Goal: Task Accomplishment & Management: Manage account settings

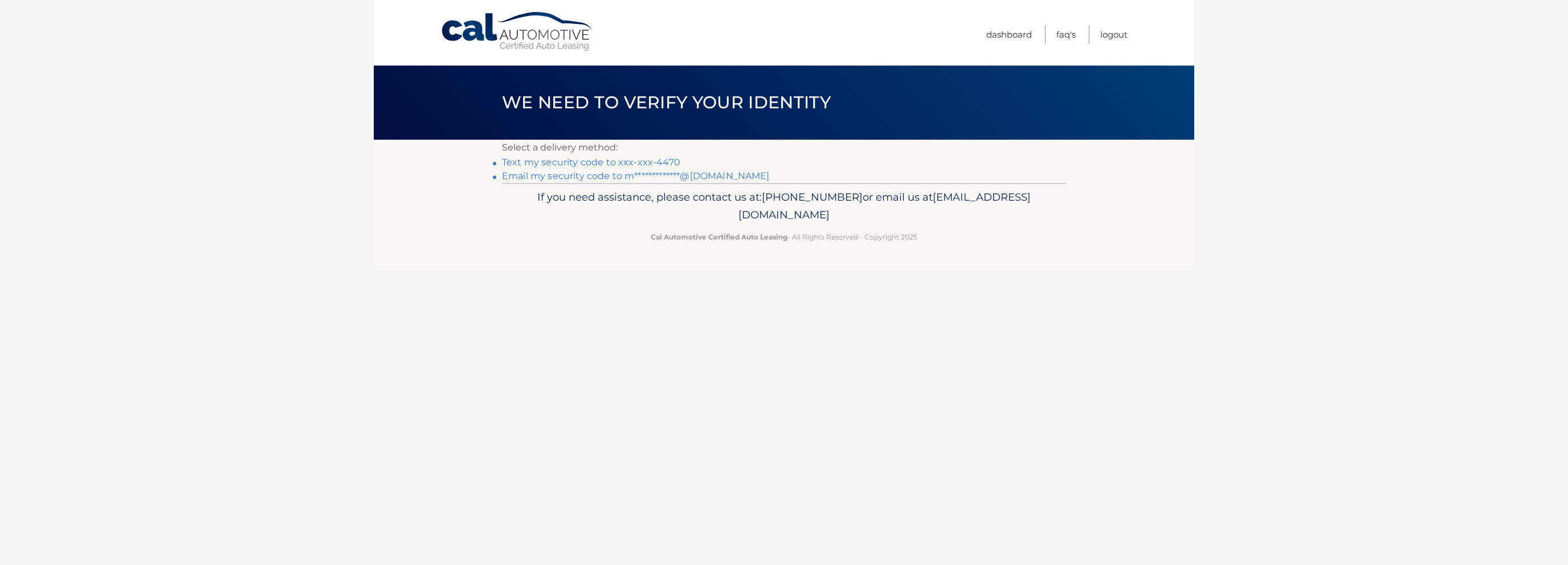
click at [539, 159] on link "Text my security code to xxx-xxx-4470" at bounding box center [592, 162] width 179 height 11
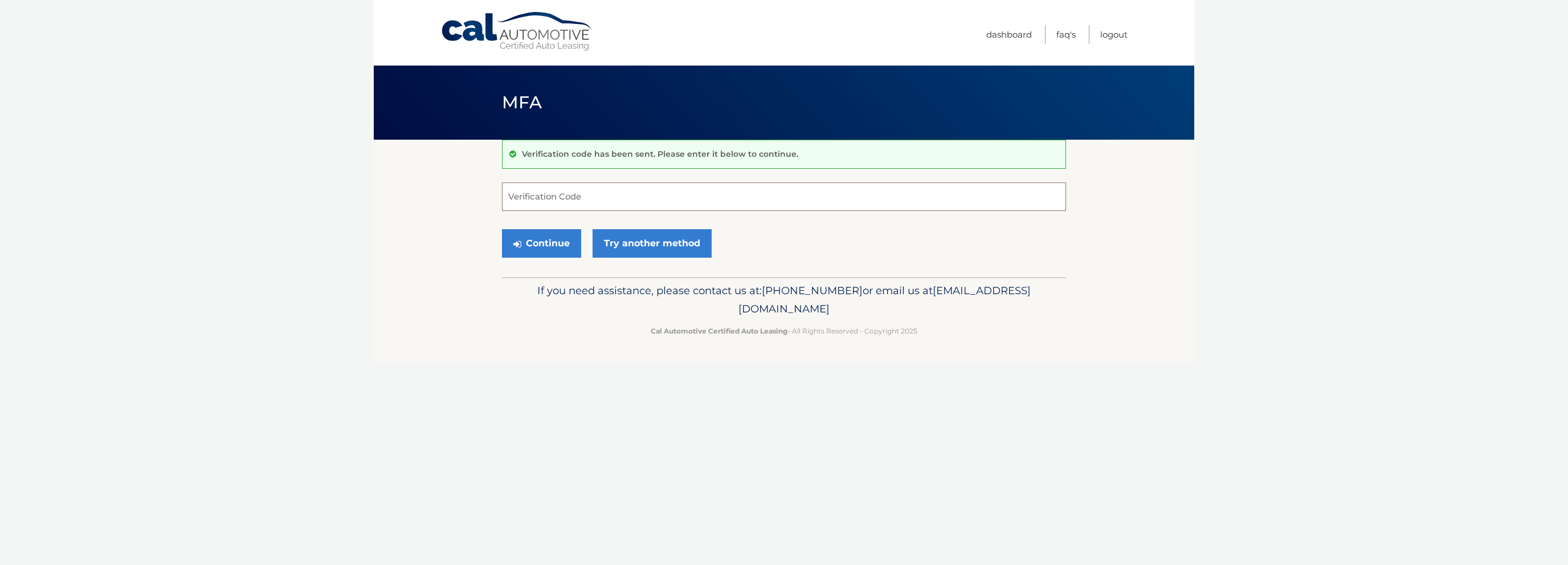
click at [563, 190] on input "Verification Code" at bounding box center [784, 196] width 564 height 28
type input "001580"
click at [552, 235] on button "Continue" at bounding box center [542, 243] width 79 height 28
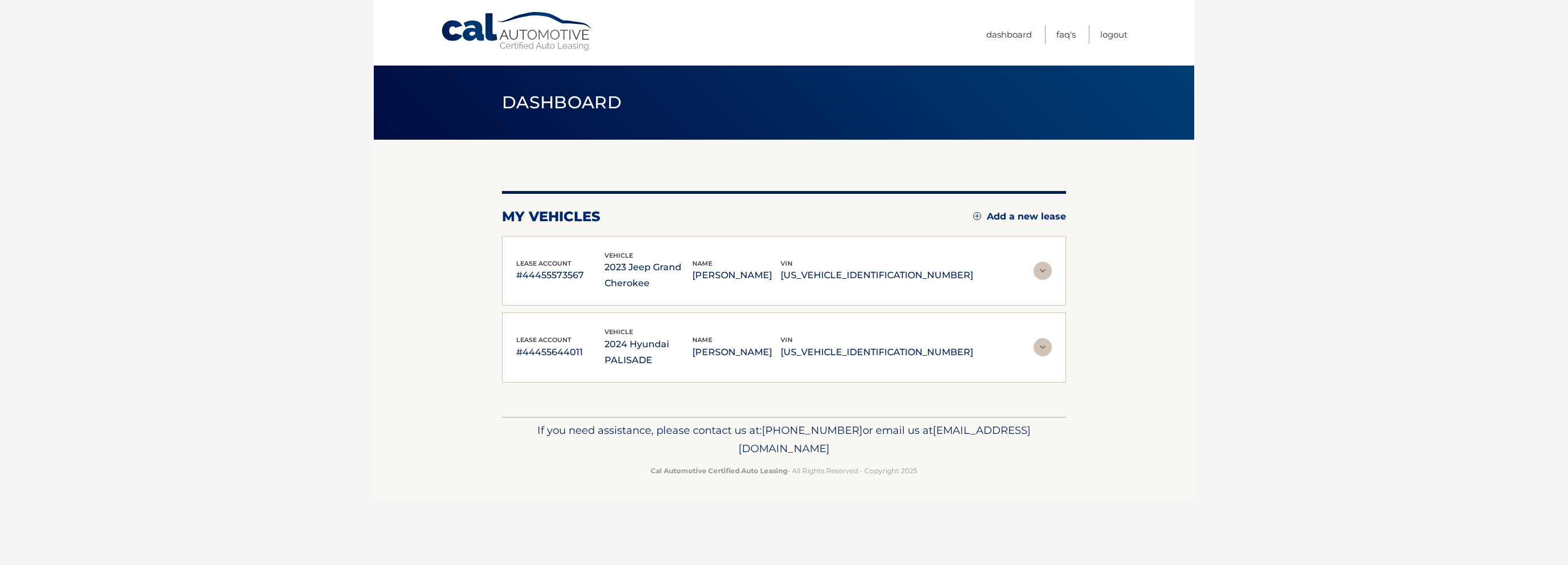
click at [1044, 266] on img at bounding box center [1042, 270] width 18 height 18
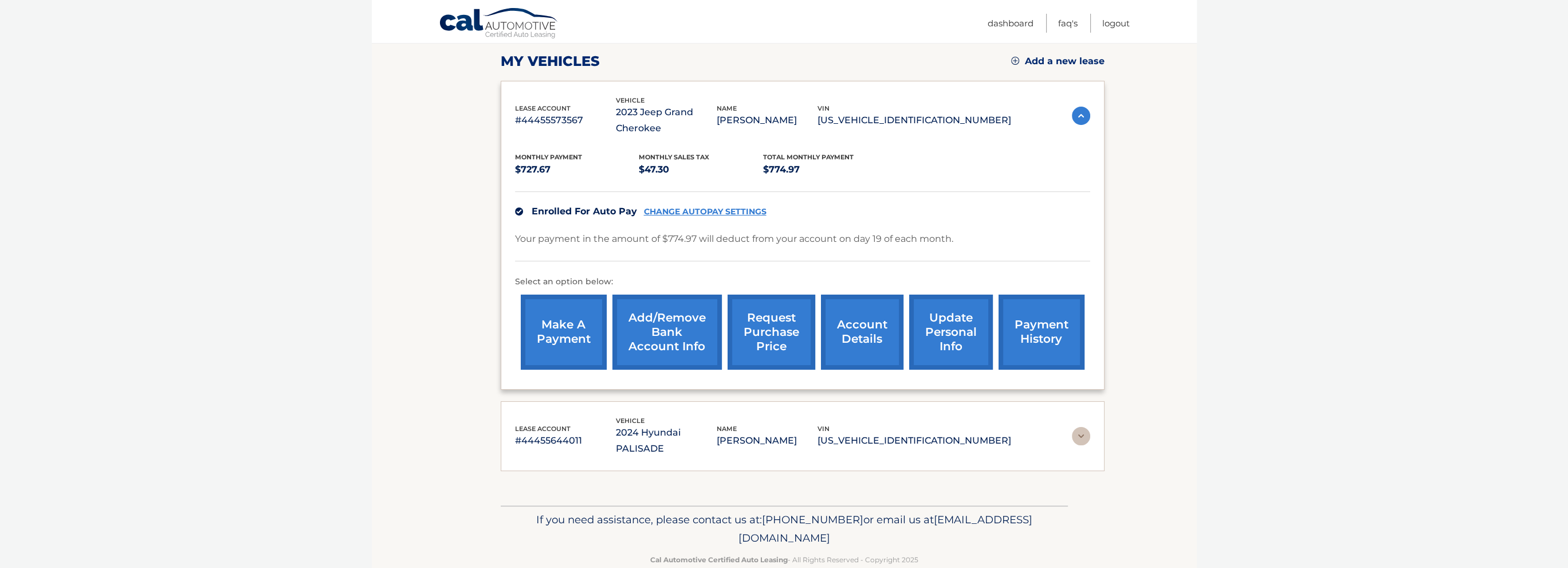
scroll to position [163, 0]
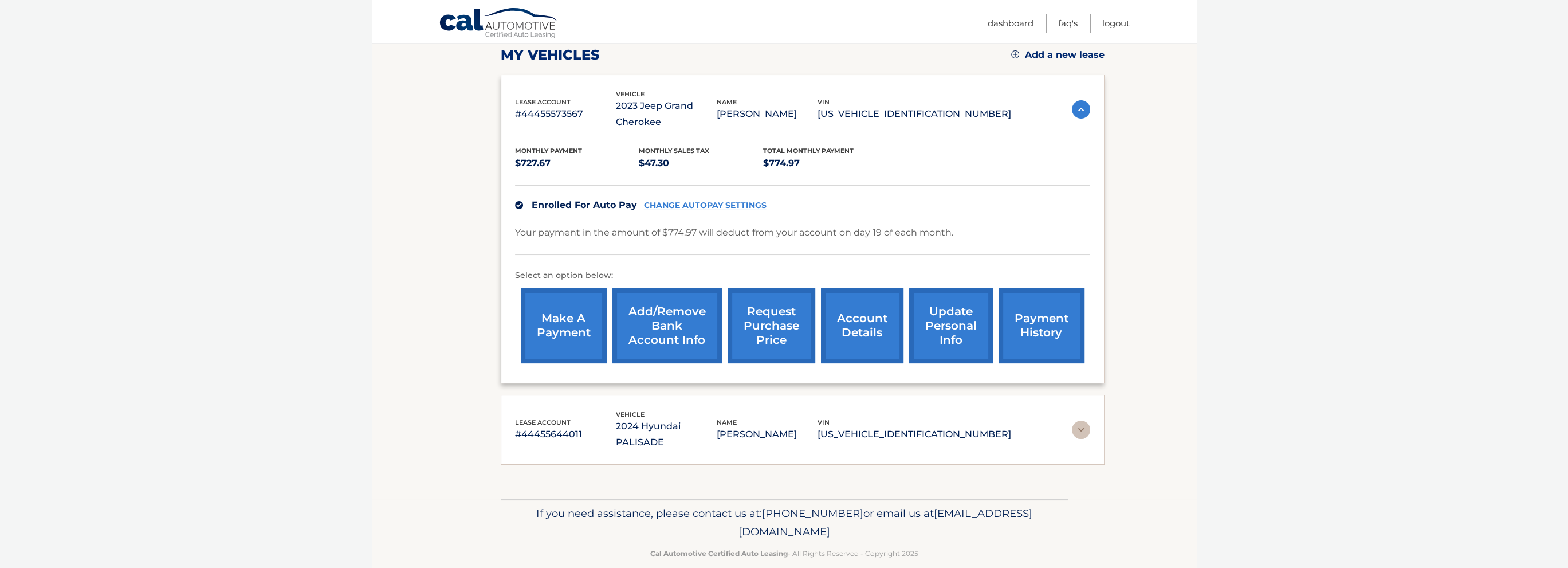
click at [837, 313] on link "account details" at bounding box center [862, 326] width 82 height 75
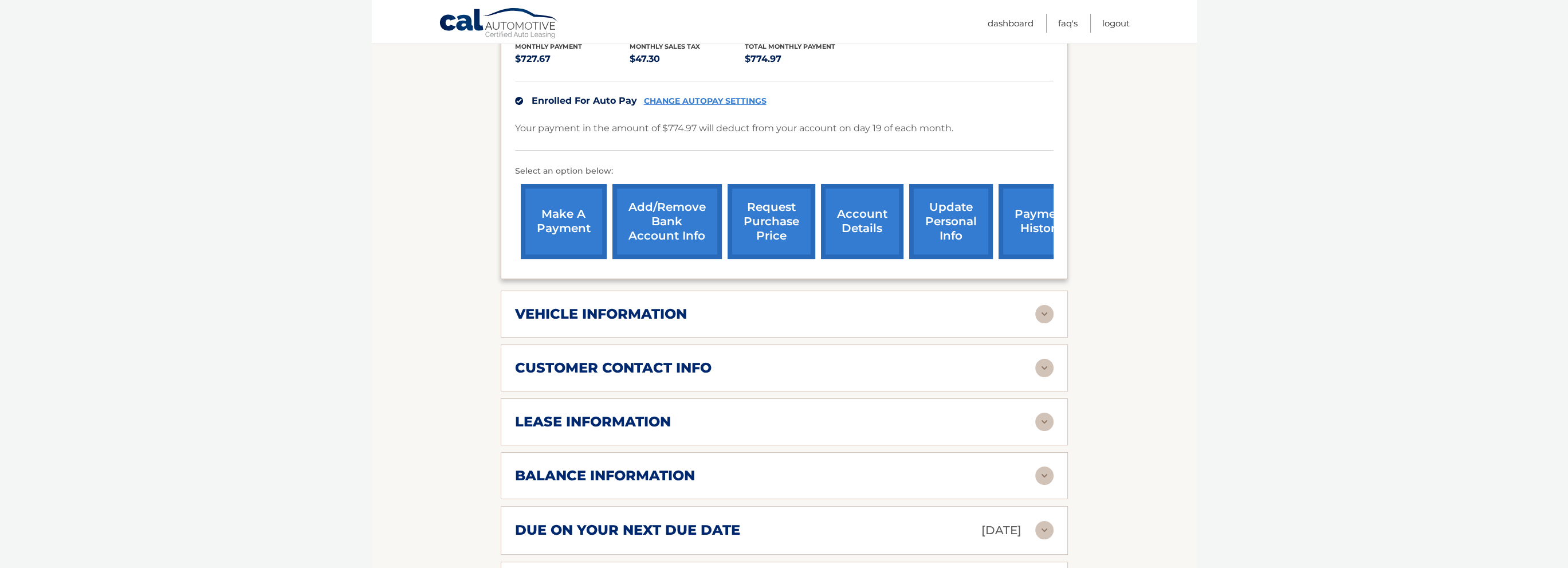
scroll to position [286, 0]
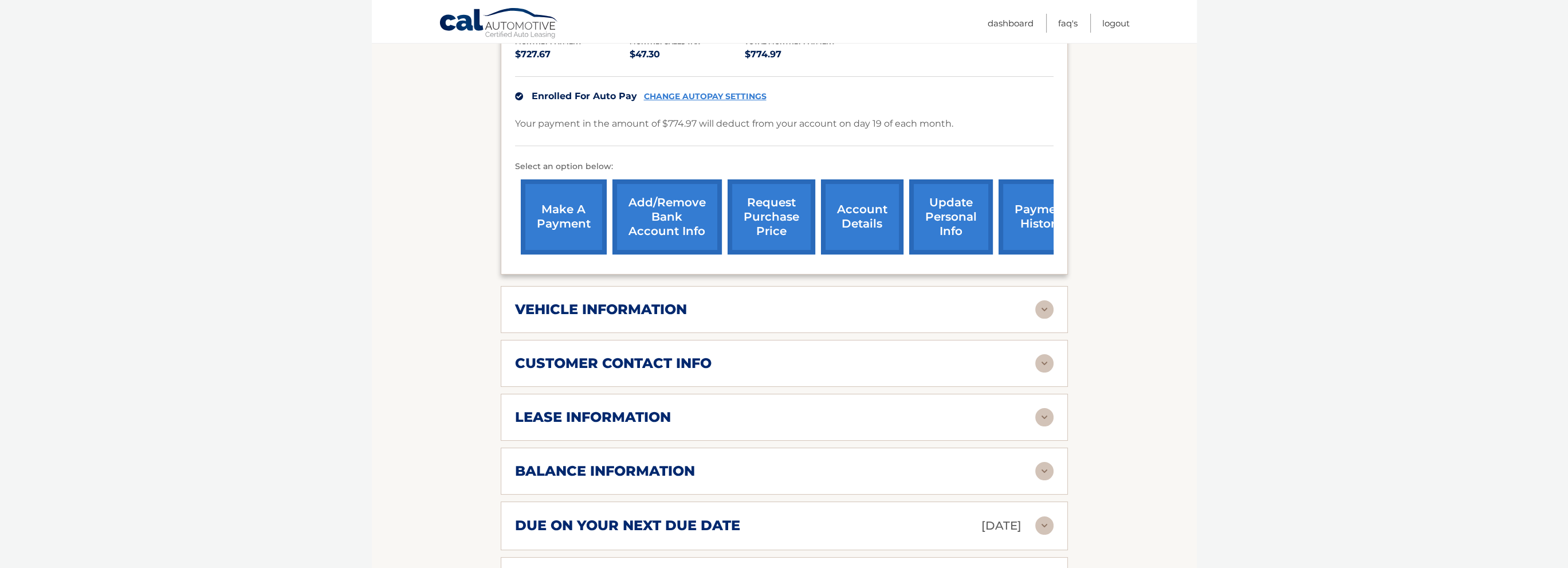
click at [1044, 309] on img at bounding box center [1044, 309] width 18 height 18
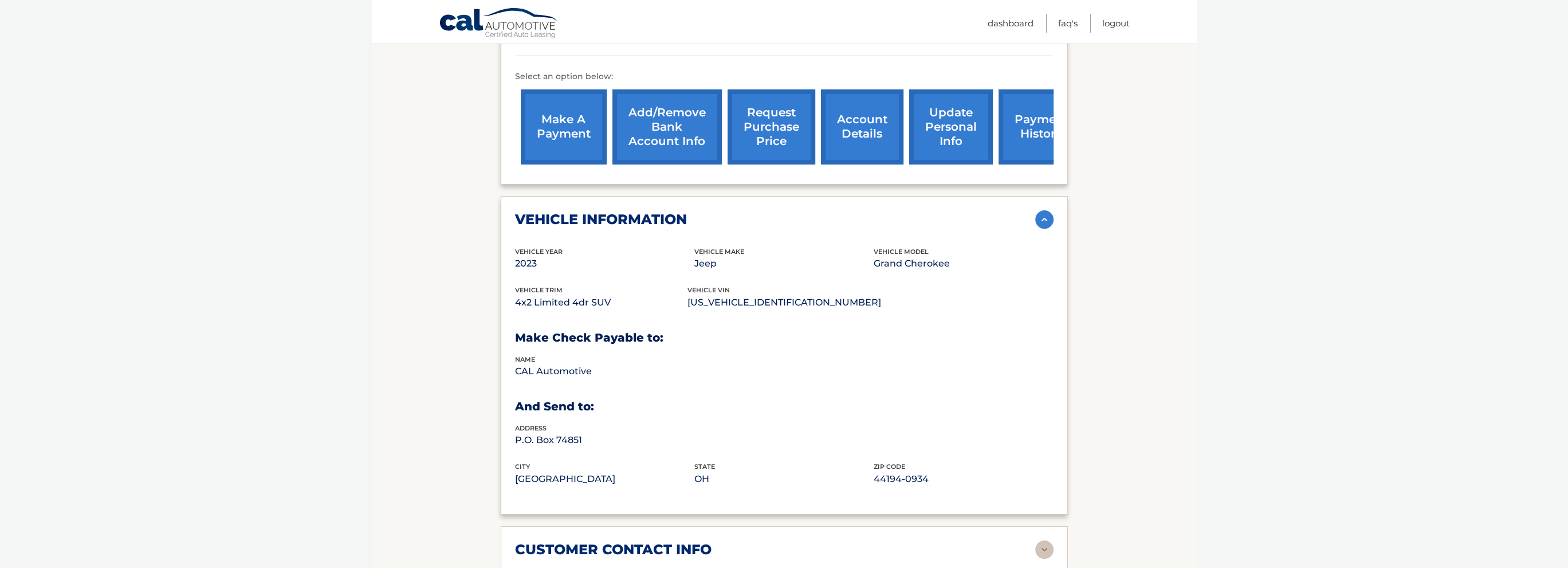
scroll to position [401, 0]
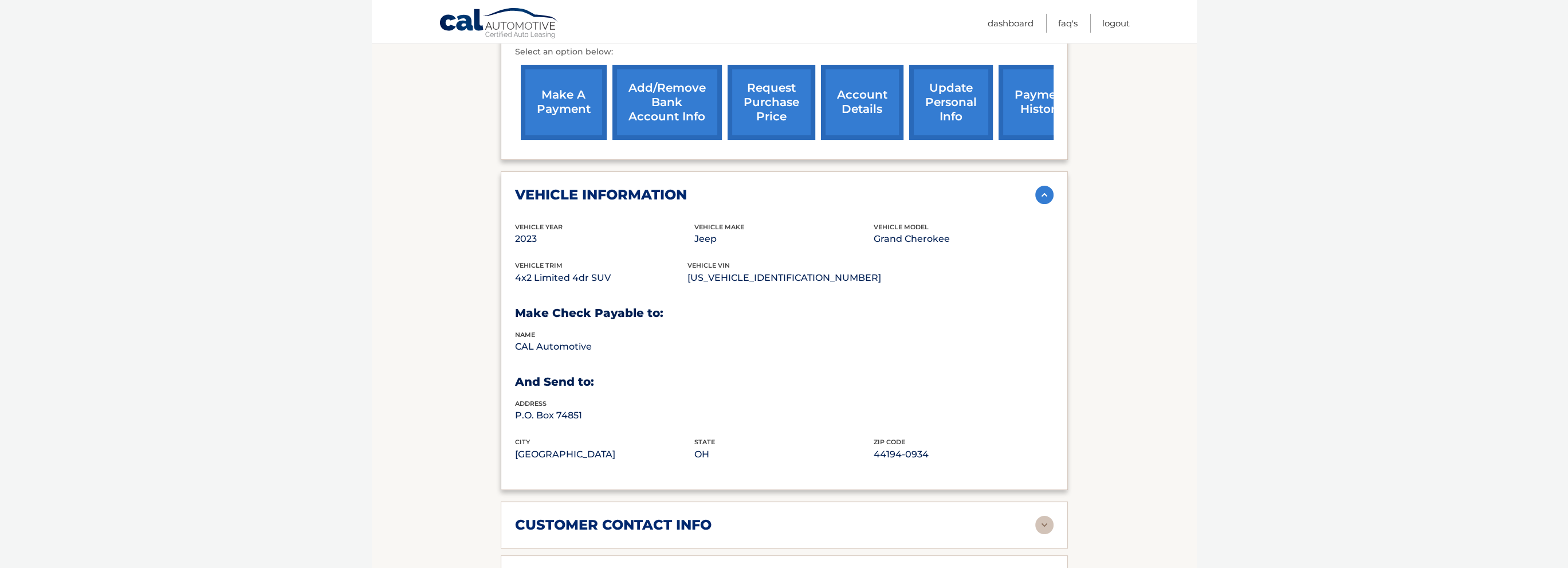
click at [1042, 191] on img at bounding box center [1044, 194] width 18 height 18
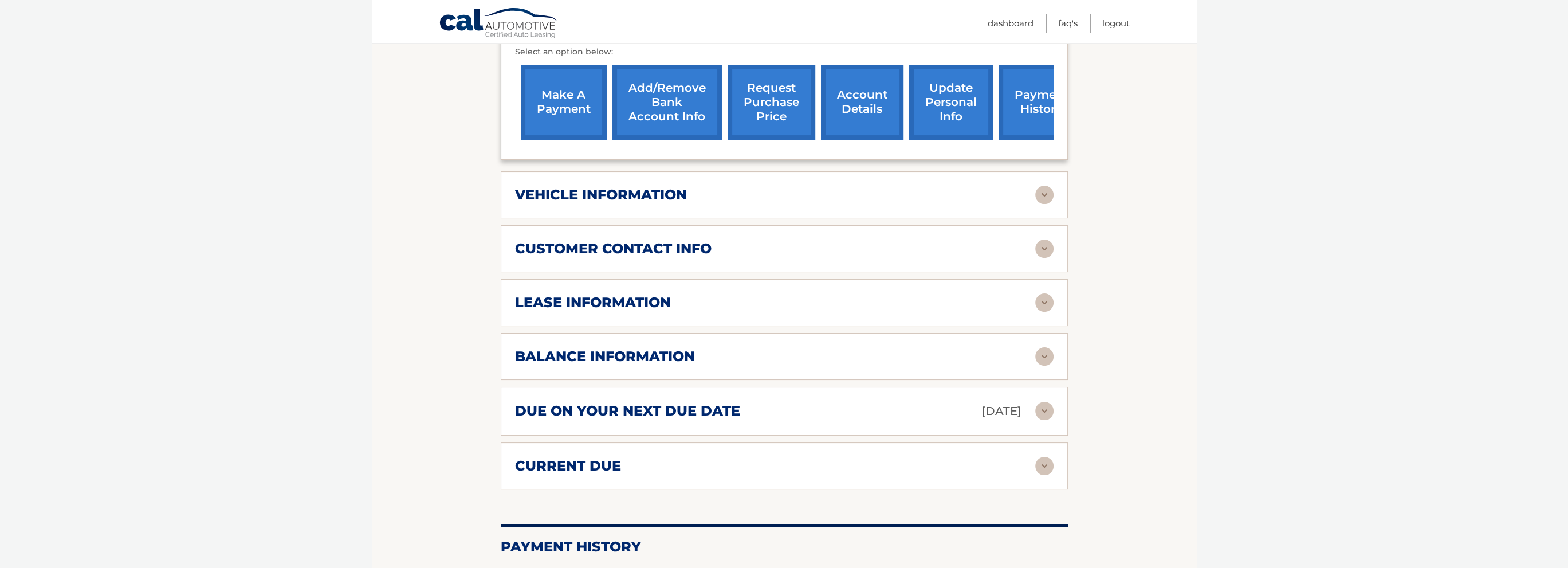
click at [1048, 304] on img at bounding box center [1044, 302] width 18 height 18
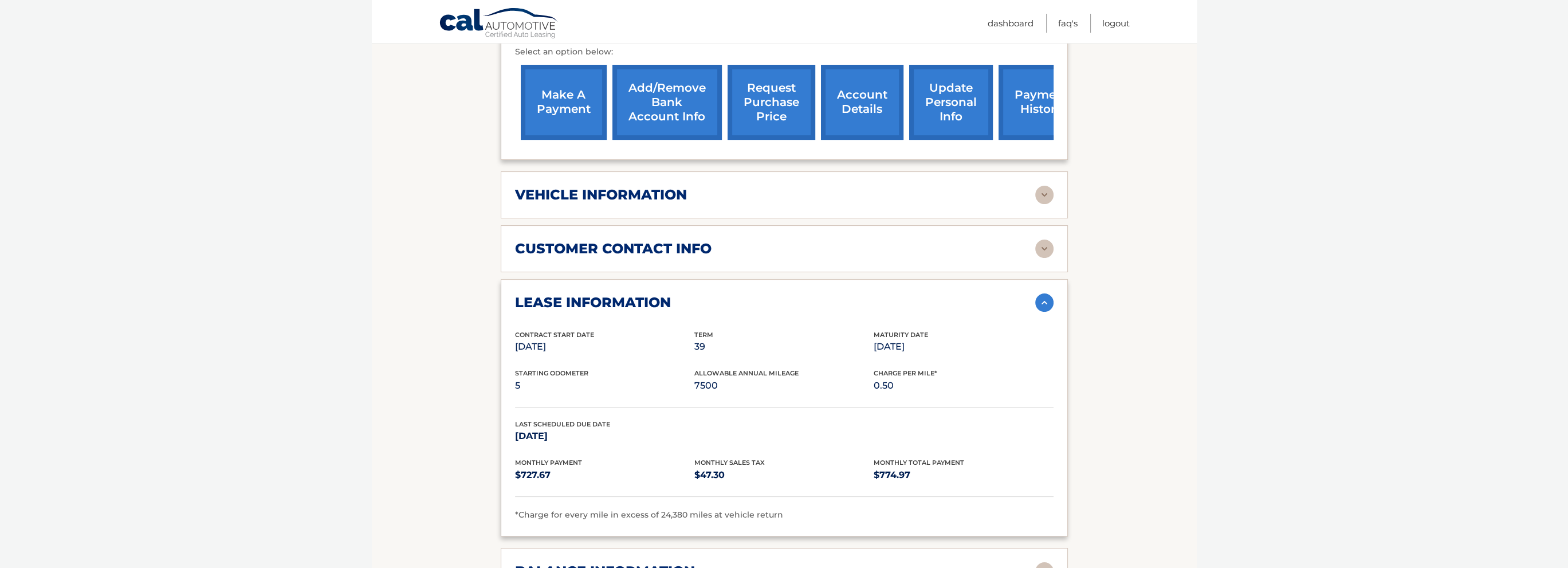
click at [1048, 303] on img at bounding box center [1044, 302] width 18 height 18
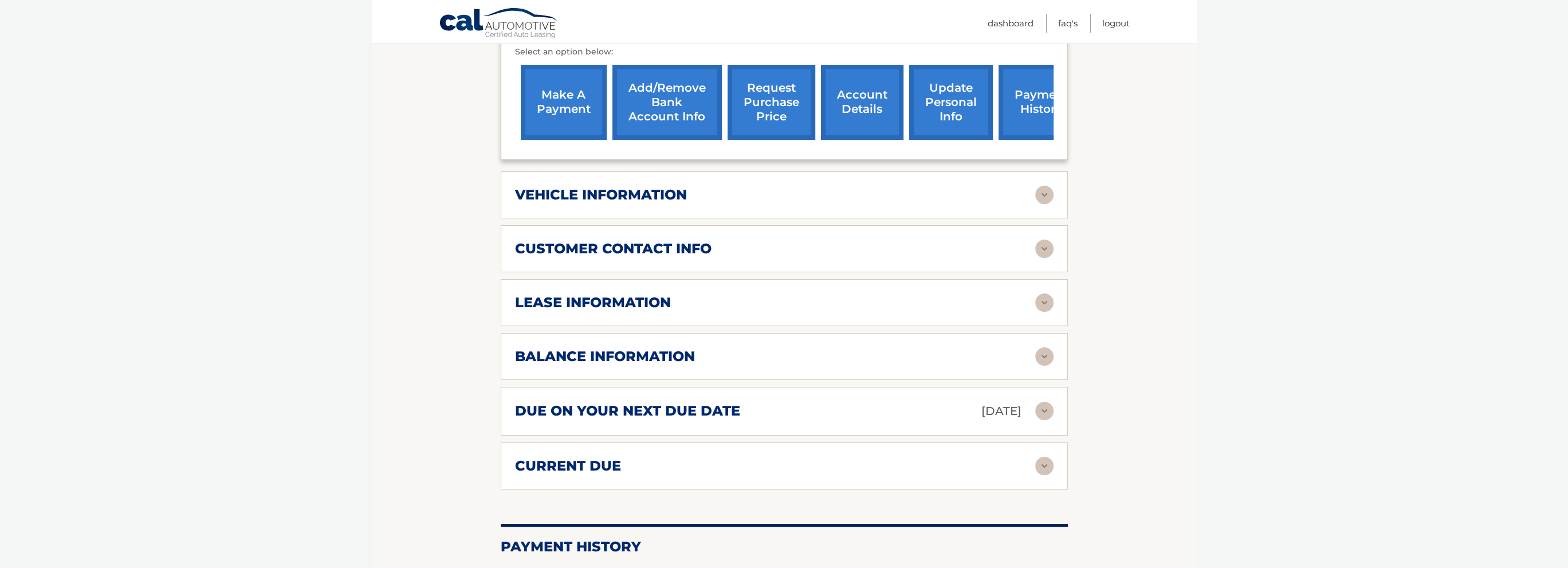
click at [1048, 303] on img at bounding box center [1044, 302] width 18 height 18
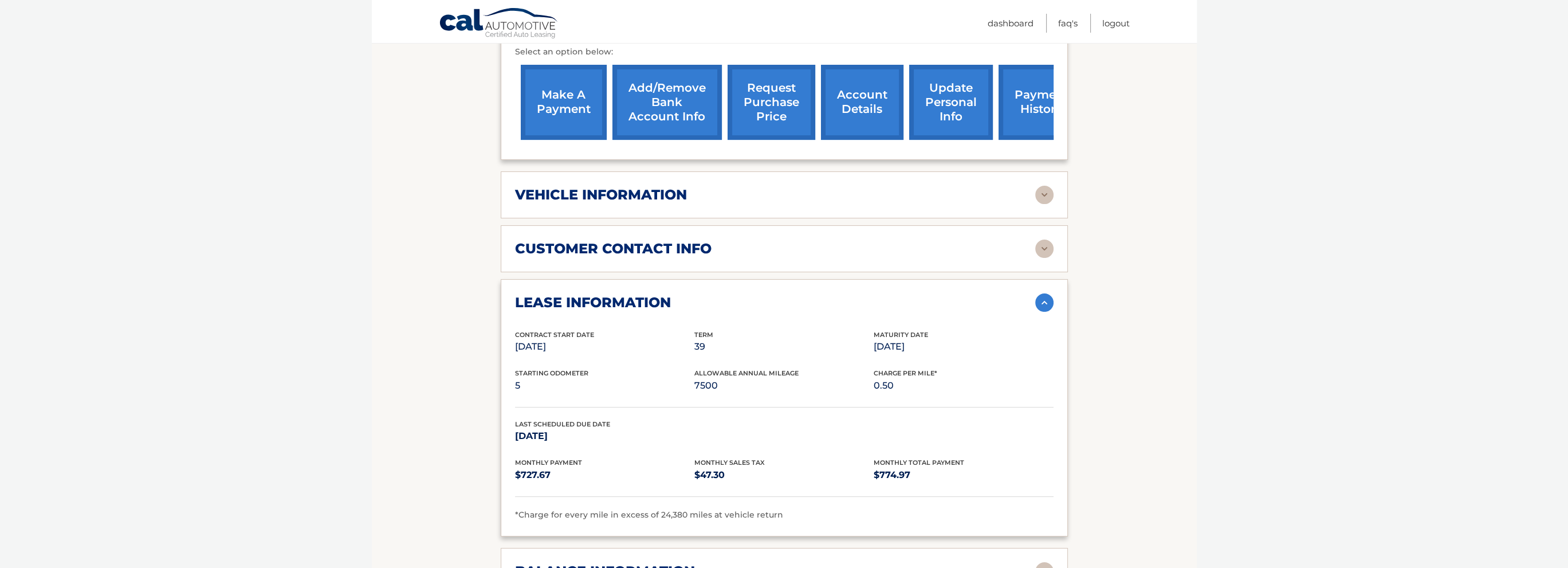
click at [1048, 303] on img at bounding box center [1044, 302] width 18 height 18
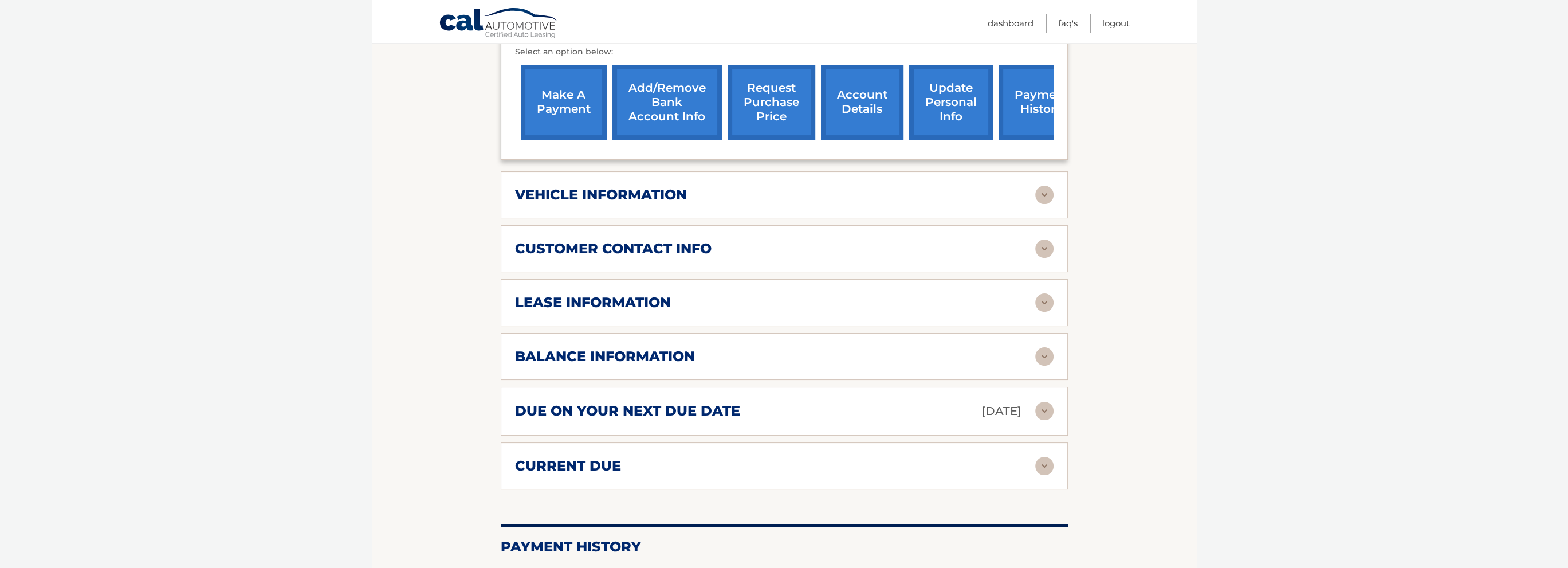
click at [1037, 356] on img at bounding box center [1044, 356] width 18 height 18
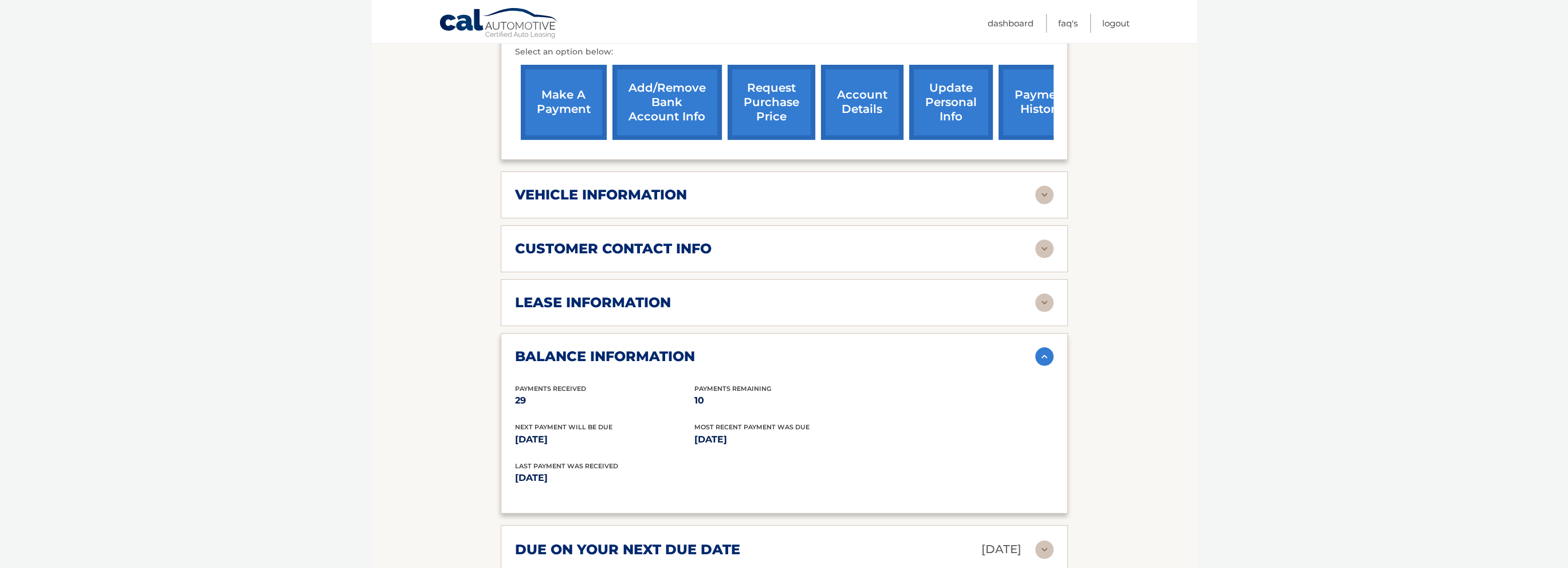
click at [1041, 357] on img at bounding box center [1044, 356] width 18 height 18
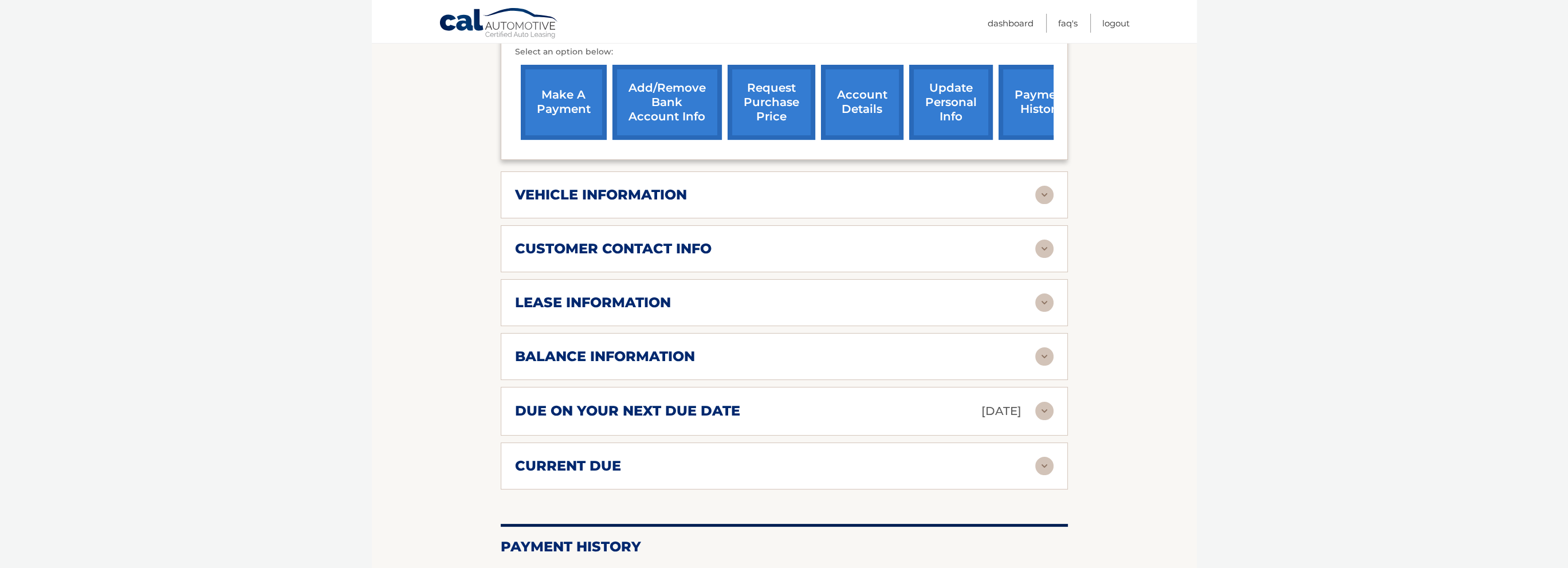
scroll to position [458, 0]
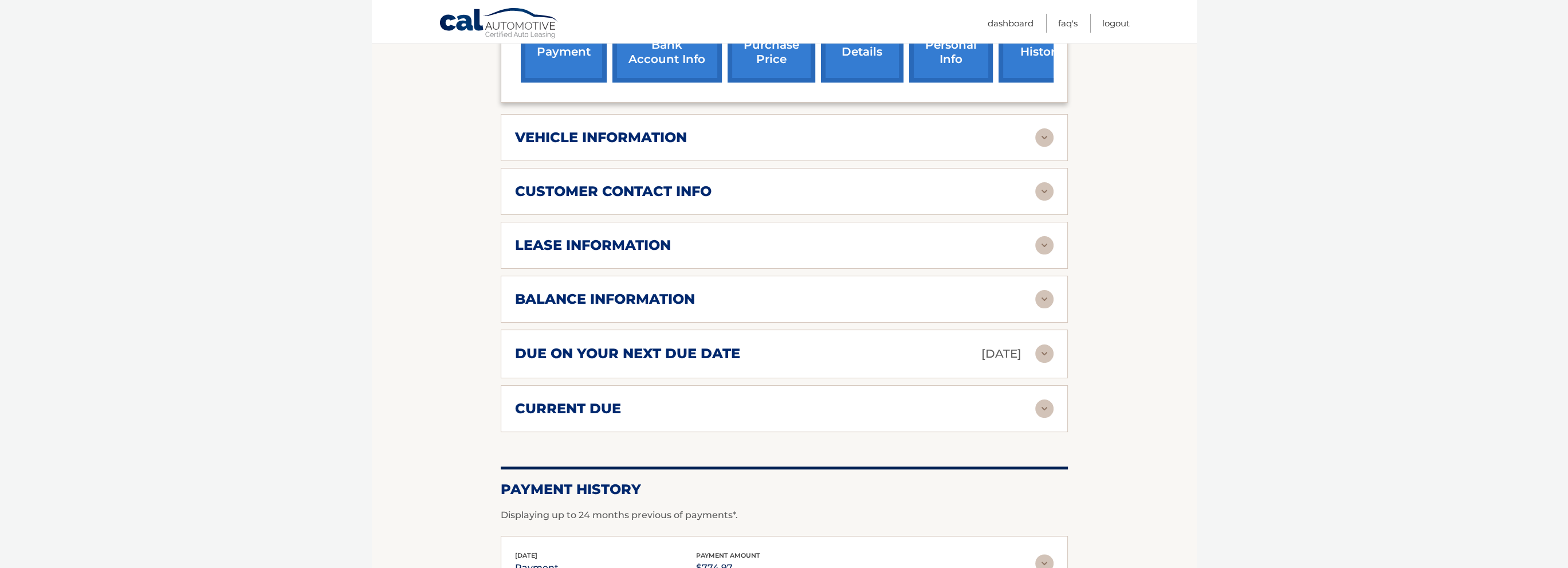
click at [1040, 407] on img at bounding box center [1044, 408] width 18 height 18
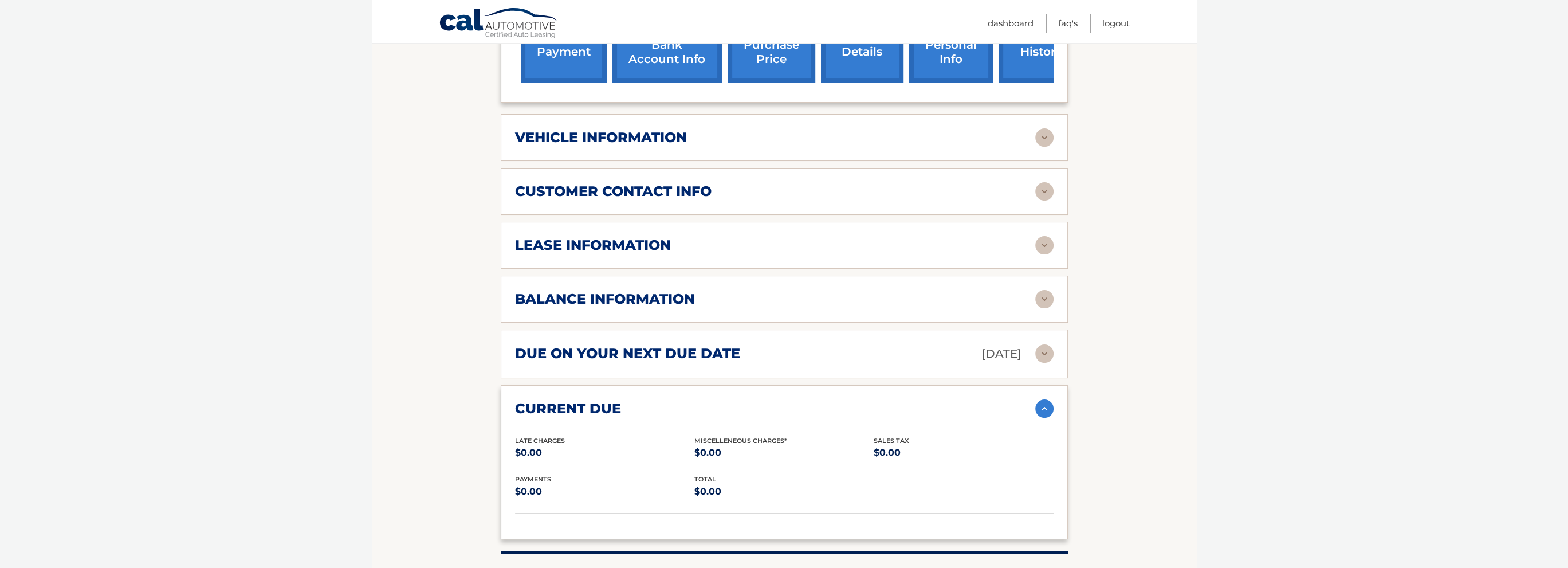
click at [1040, 407] on img at bounding box center [1044, 408] width 18 height 18
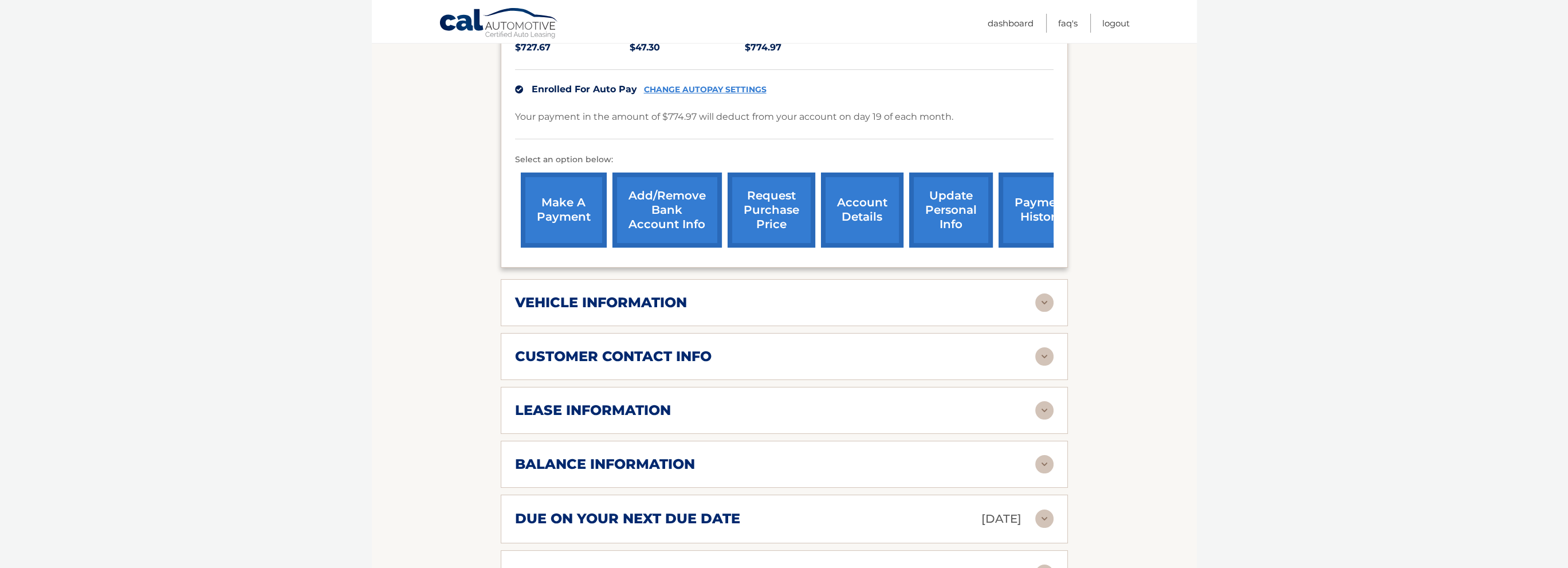
scroll to position [286, 0]
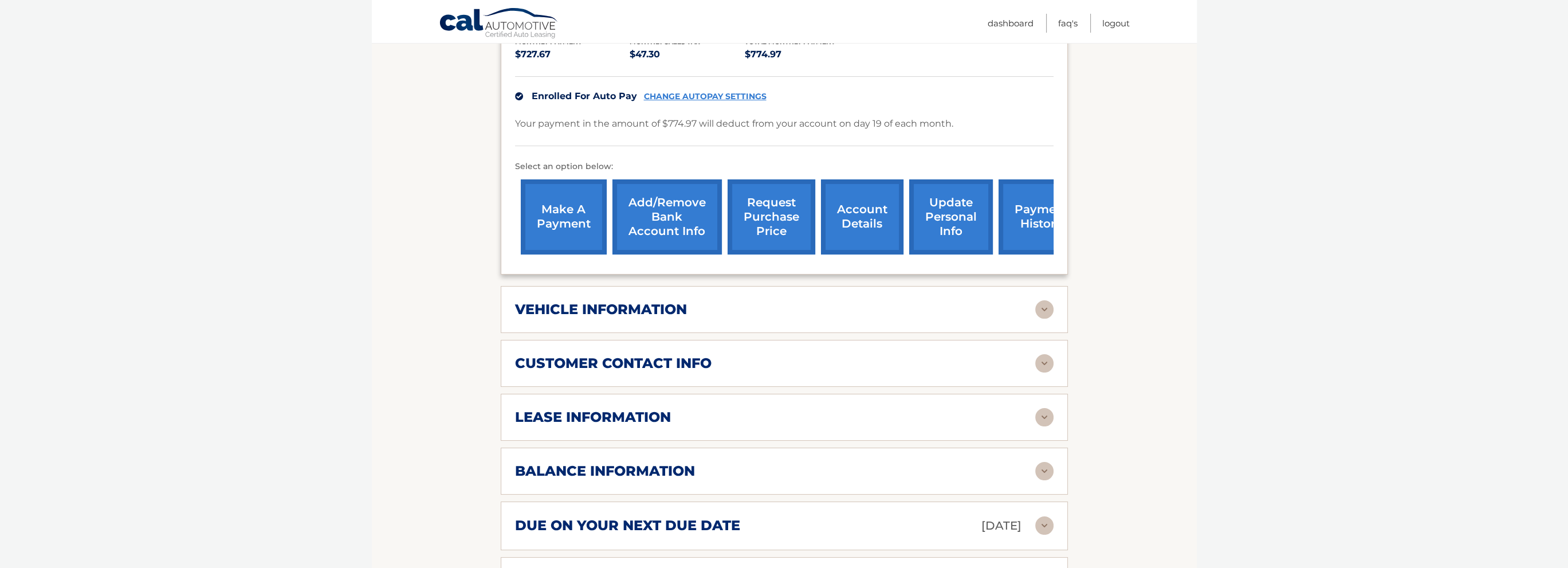
click at [776, 196] on link "request purchase price" at bounding box center [772, 217] width 88 height 75
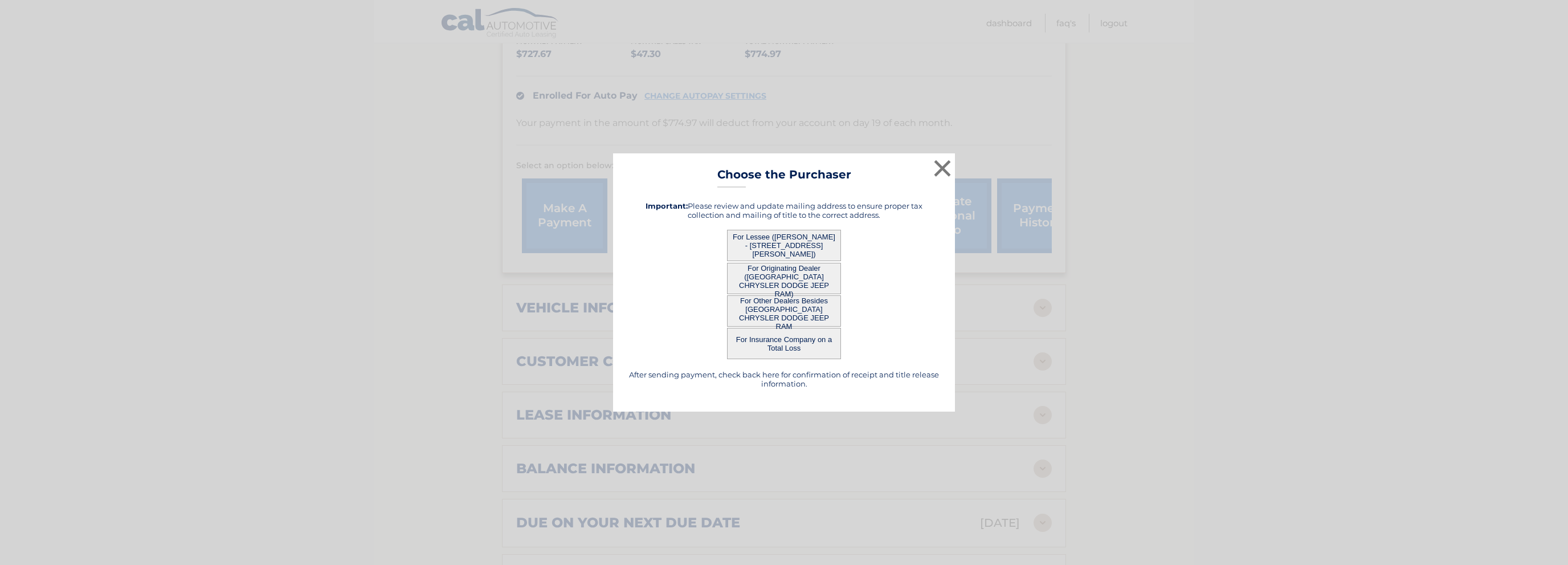
click at [807, 312] on button "For Other Dealers Besides NAPLES CHRYSLER DODGE JEEP RAM" at bounding box center [784, 311] width 114 height 31
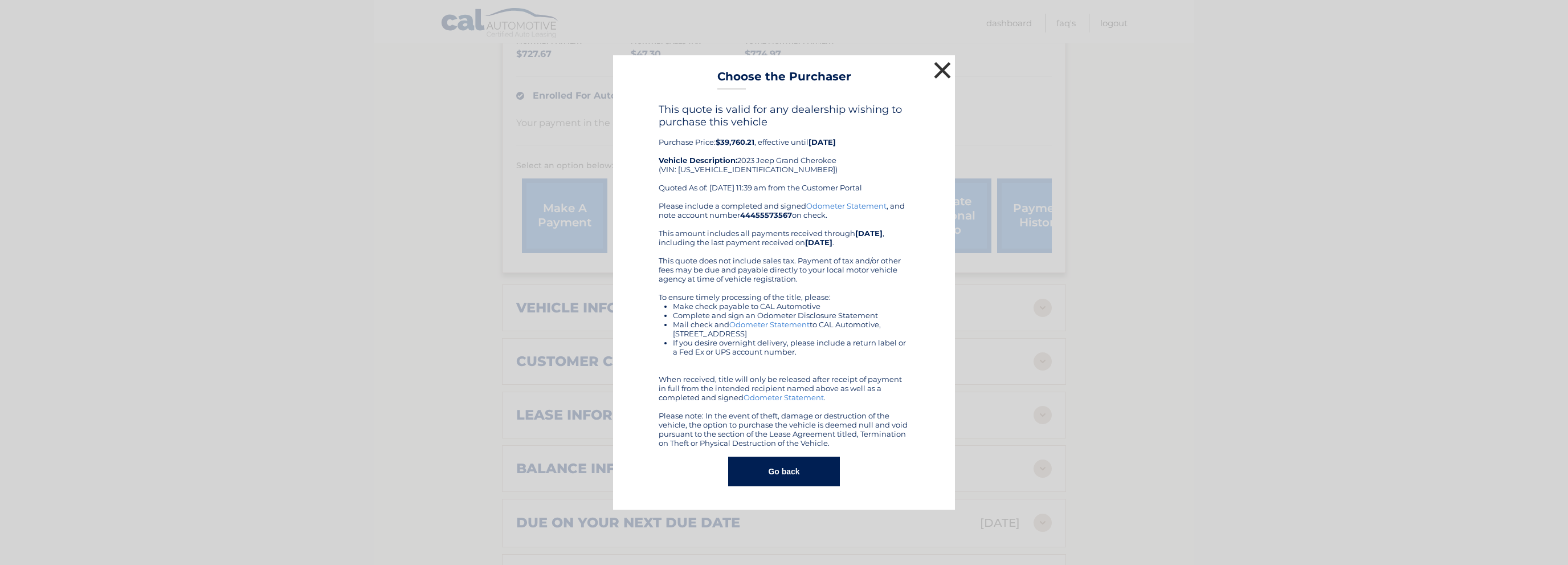
click at [939, 73] on button "×" at bounding box center [942, 70] width 23 height 23
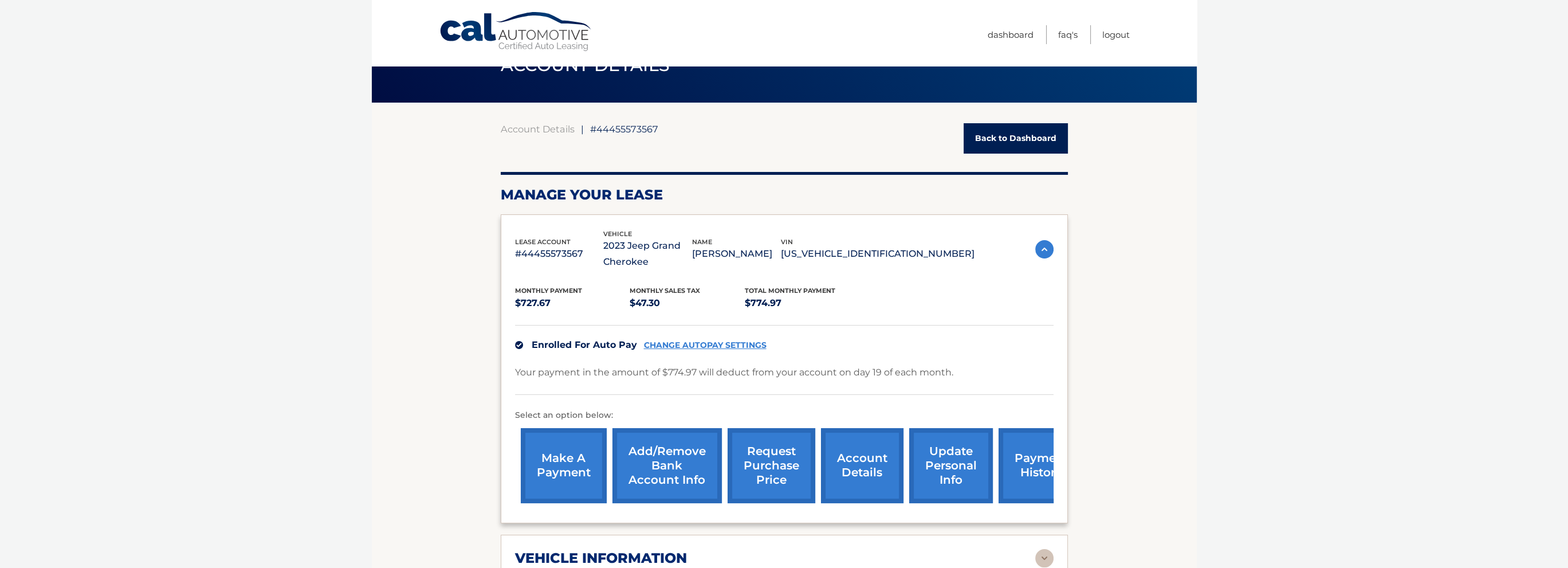
scroll to position [0, 0]
